Goal: Use online tool/utility: Utilize a website feature to perform a specific function

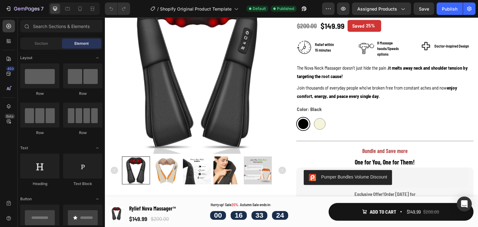
scroll to position [109, 0]
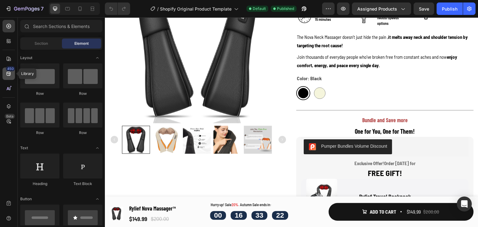
click at [8, 69] on div "450" at bounding box center [10, 68] width 9 height 5
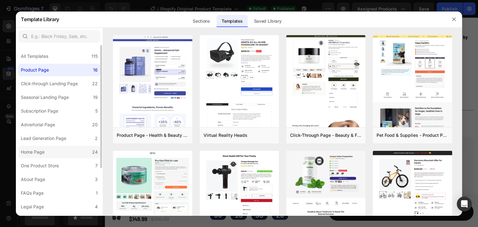
scroll to position [31, 0]
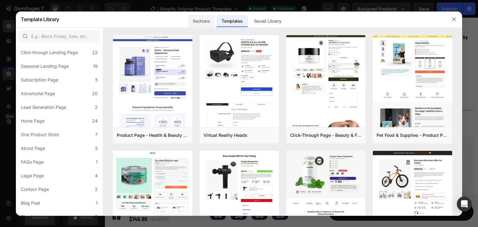
click at [203, 17] on div "Sections" at bounding box center [200, 21] width 27 height 12
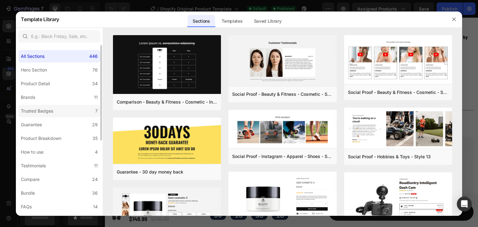
click at [50, 111] on div "Trusted Badges" at bounding box center [37, 110] width 32 height 7
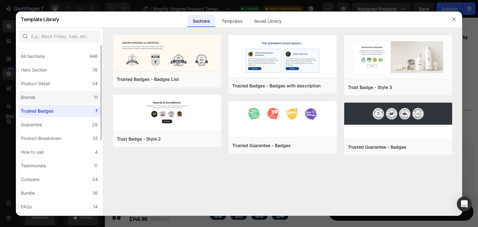
click at [58, 97] on label "Brands 11" at bounding box center [59, 97] width 82 height 12
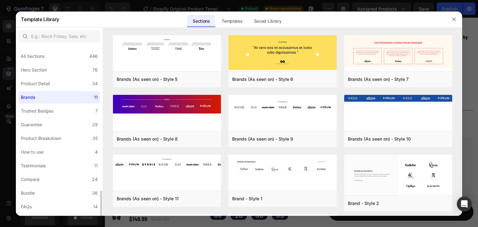
scroll to position [124, 0]
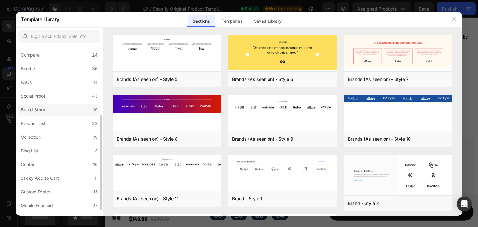
click at [59, 110] on label "Brand Story 19" at bounding box center [59, 110] width 82 height 12
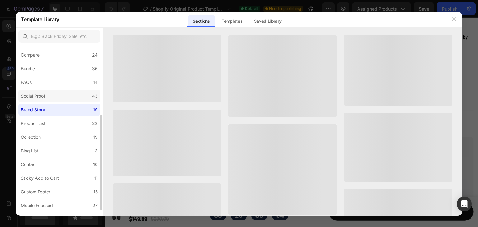
click at [58, 99] on label "Social Proof 43" at bounding box center [59, 96] width 82 height 12
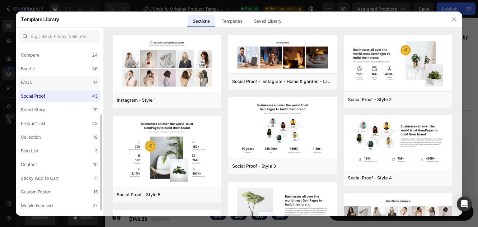
click at [74, 87] on label "FAQs 14" at bounding box center [59, 82] width 82 height 12
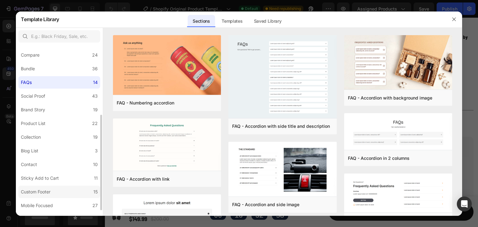
click at [82, 188] on label "Custom Footer 15" at bounding box center [59, 192] width 82 height 12
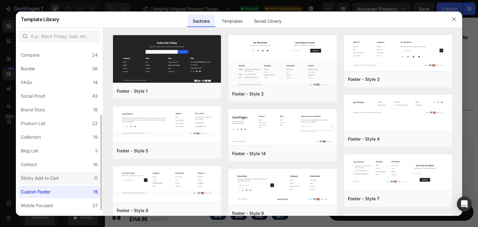
click at [85, 172] on label "Sticky Add to Cart 11" at bounding box center [59, 178] width 82 height 12
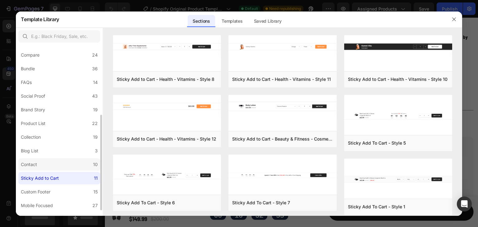
click at [83, 160] on label "Contact 10" at bounding box center [59, 164] width 82 height 12
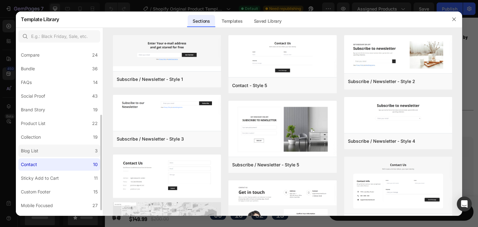
click at [43, 154] on label "Blog List 3" at bounding box center [59, 151] width 82 height 12
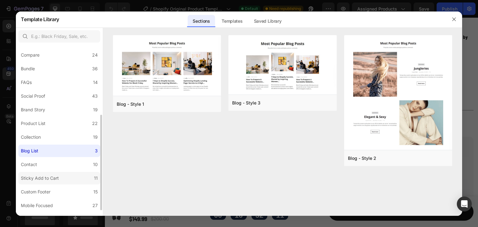
click at [62, 173] on label "Sticky Add to Cart 11" at bounding box center [59, 178] width 82 height 12
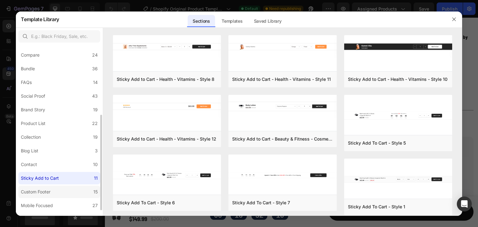
click at [57, 188] on label "Custom Footer 15" at bounding box center [59, 192] width 82 height 12
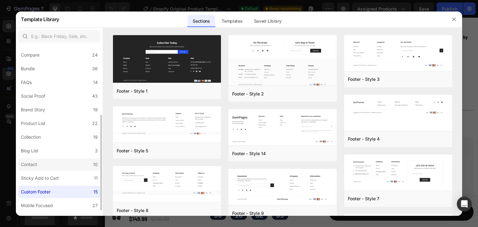
scroll to position [134, 0]
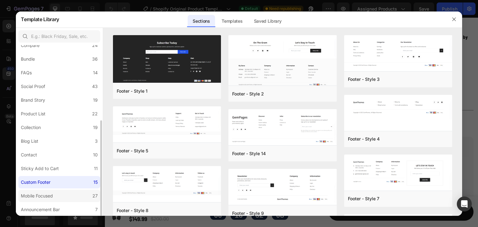
click at [54, 190] on label "Mobile Focused 27" at bounding box center [59, 196] width 82 height 12
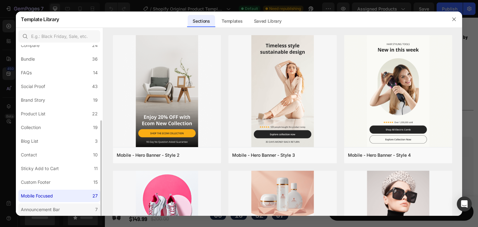
click at [58, 208] on div "Announcement Bar" at bounding box center [40, 209] width 39 height 7
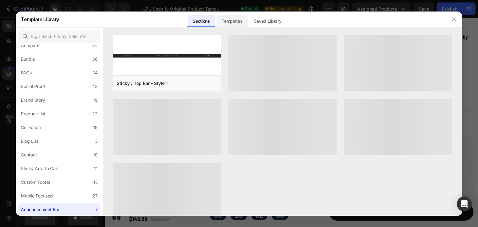
click at [232, 19] on div "Templates" at bounding box center [231, 21] width 31 height 12
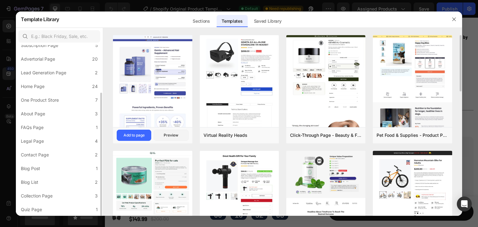
scroll to position [66, 0]
click at [66, 76] on div "Lead Generation Page" at bounding box center [43, 72] width 45 height 7
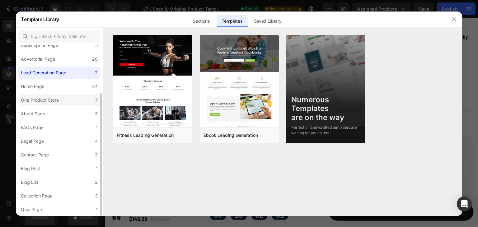
scroll to position [0, 0]
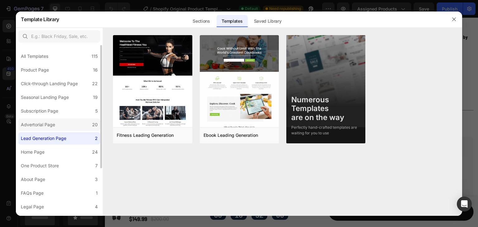
click at [51, 120] on label "Advertorial Page 20" at bounding box center [59, 124] width 82 height 12
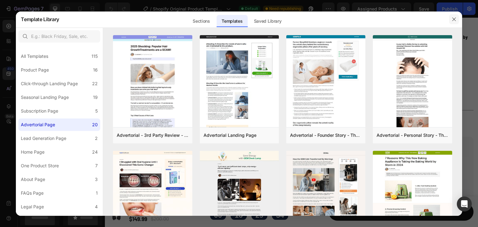
click at [455, 16] on button "button" at bounding box center [454, 19] width 10 height 10
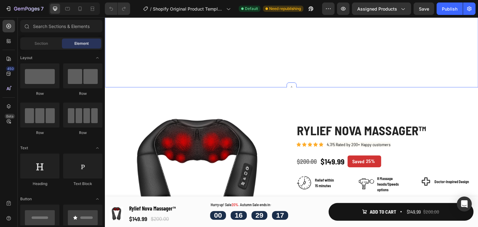
scroll to position [31, 0]
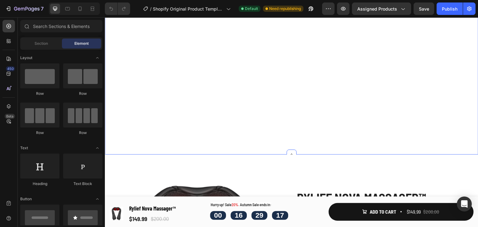
click at [269, 68] on div "16 HRS 13 MIN 56 SEC Countdown Timer Autumn Sales Limited time: 35% OFF + FREE …" at bounding box center [291, 76] width 373 height 155
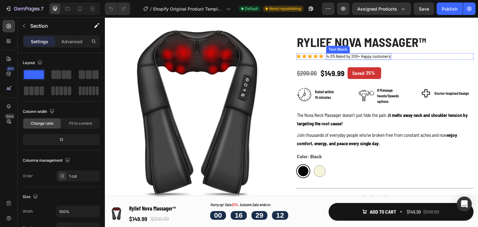
click at [336, 57] on span "4.7/5 Rated by 200+ Happy customers" at bounding box center [358, 55] width 64 height 5
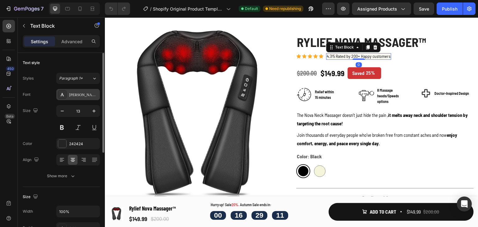
click at [73, 93] on div "[PERSON_NAME] Semi Condensed" at bounding box center [83, 95] width 29 height 6
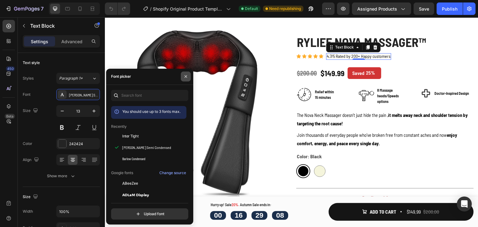
click at [184, 80] on button "button" at bounding box center [186, 77] width 10 height 10
